Goal: Information Seeking & Learning: Learn about a topic

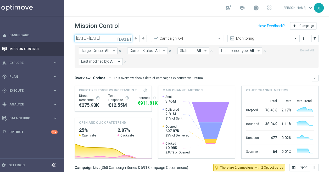
click at [96, 35] on input "[DATE] - [DATE]" at bounding box center [104, 38] width 58 height 7
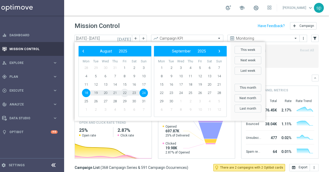
click at [120, 89] on span "22" at bounding box center [124, 93] width 8 height 8
type input "[DATE] - [DATE]"
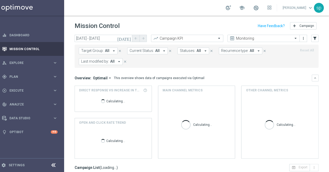
click at [91, 49] on span "Target Group:" at bounding box center [92, 51] width 22 height 4
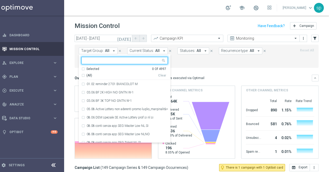
paste input "2025 Silver Attivi_ ggr <=0"
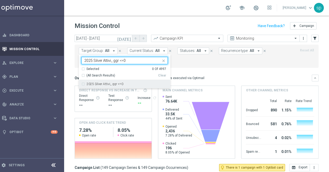
click at [127, 80] on div "2025 Silver Attivi_ ggr <=0" at bounding box center [124, 84] width 86 height 8
type input "2025 Silver Attivi_ ggr <=0"
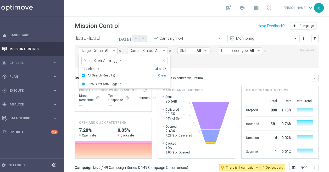
click at [186, 57] on form "Target Group: All arrow_drop_down 2025 Silver Attivi_ ggr <=0 2025 Silver Attiv…" at bounding box center [185, 57] width 212 height 18
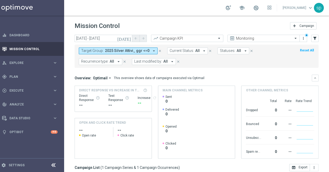
scroll to position [95, 0]
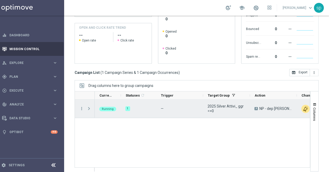
click at [87, 107] on span at bounding box center [89, 109] width 5 height 4
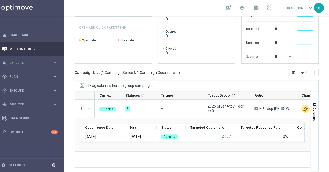
scroll to position [0, 120]
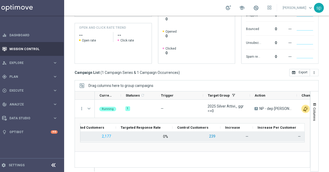
click at [208, 133] on button "239" at bounding box center [211, 136] width 7 height 7
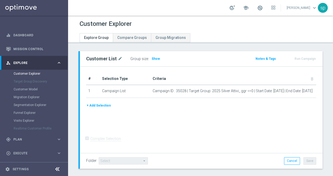
scroll to position [24, 0]
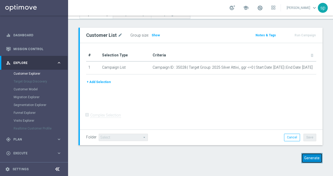
click at [312, 155] on button "Generate" at bounding box center [311, 158] width 21 height 10
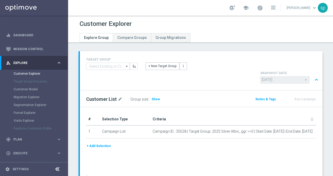
scroll to position [51, 0]
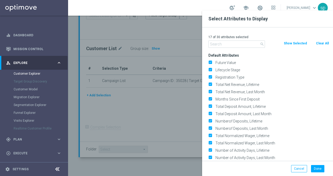
click at [318, 41] on button "Clear All" at bounding box center [322, 44] width 14 height 6
checkbox input "false"
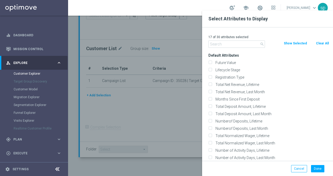
checkbox input "false"
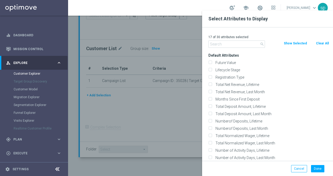
checkbox input "false"
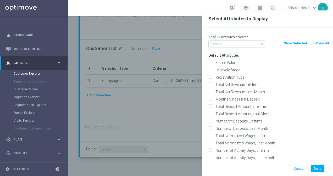
checkbox input "false"
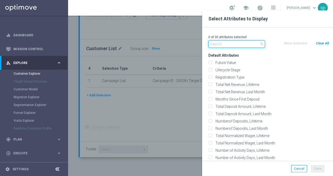
click at [250, 44] on input "text" at bounding box center [236, 44] width 56 height 7
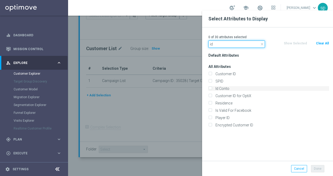
type input "id"
click at [234, 89] on label "Id Conto" at bounding box center [270, 88] width 115 height 5
click at [212, 89] on input "Id Conto" at bounding box center [209, 89] width 3 height 3
checkbox input "true"
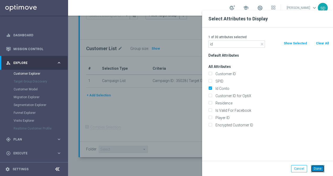
click at [320, 169] on button "Done" at bounding box center [317, 168] width 13 height 7
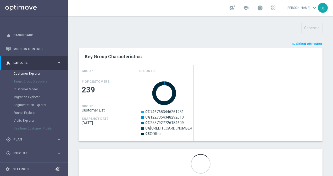
scroll to position [197, 0]
